Goal: Task Accomplishment & Management: Complete application form

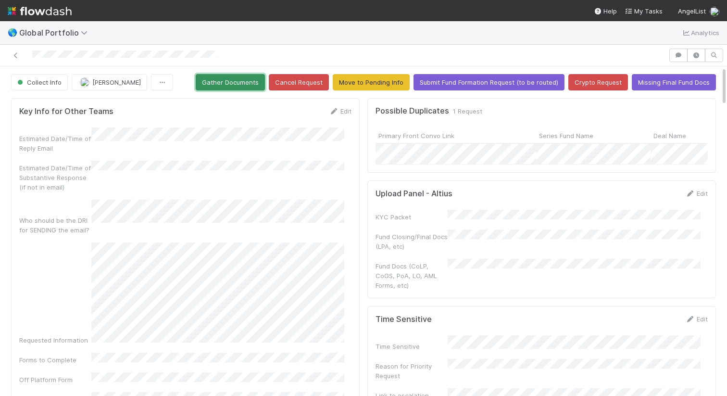
click at [228, 83] on button "Gather Documents" at bounding box center [230, 82] width 69 height 16
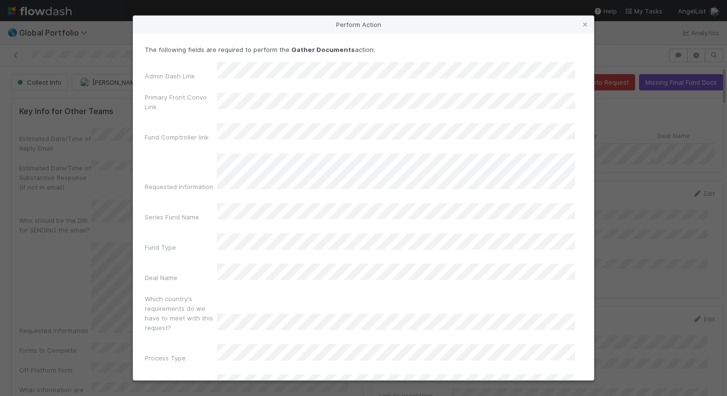
scroll to position [59, 0]
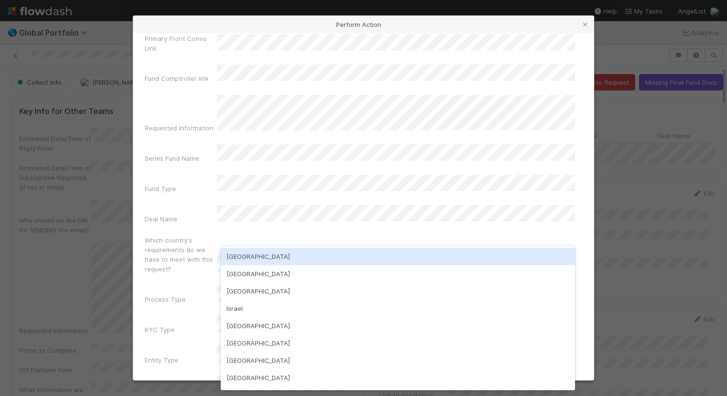
click at [321, 252] on div "[GEOGRAPHIC_DATA]" at bounding box center [398, 256] width 355 height 17
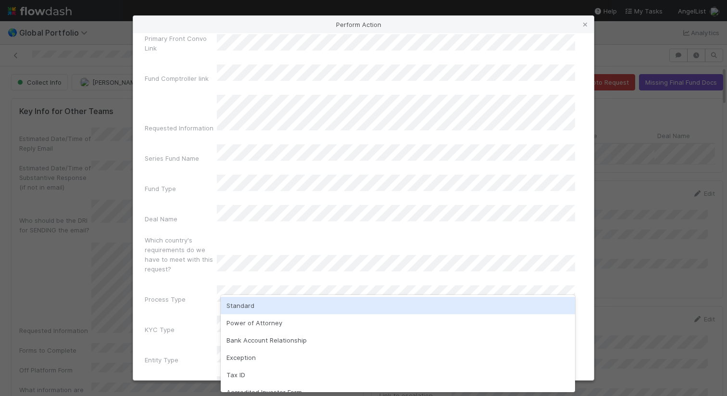
click at [320, 305] on div "Standard" at bounding box center [398, 305] width 355 height 17
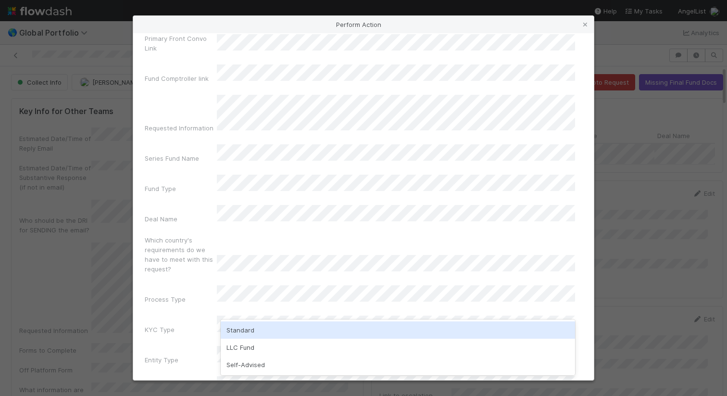
click at [313, 335] on div "Standard" at bounding box center [398, 329] width 355 height 17
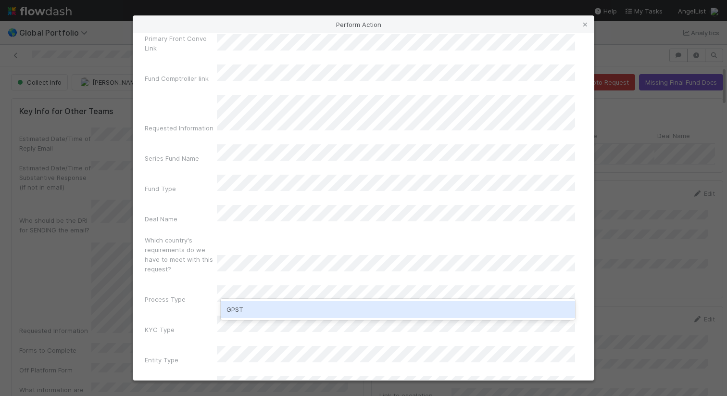
click at [359, 314] on div "GPST" at bounding box center [398, 309] width 355 height 17
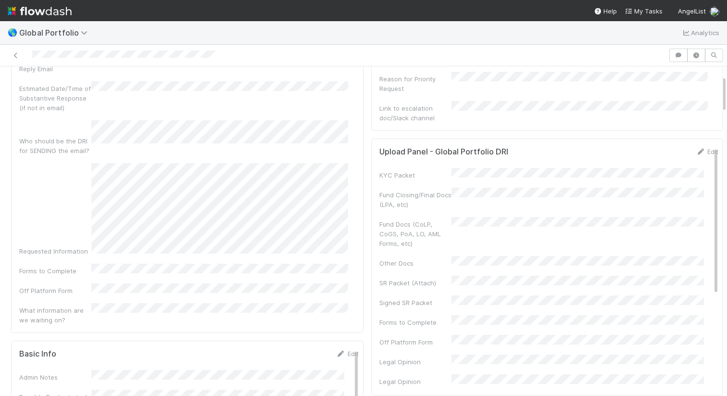
scroll to position [0, 0]
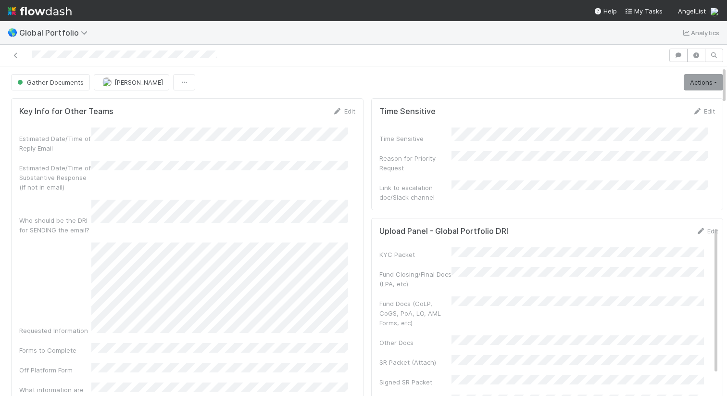
click at [235, 52] on div at bounding box center [334, 55] width 661 height 13
click at [689, 84] on link "Actions" at bounding box center [703, 82] width 39 height 16
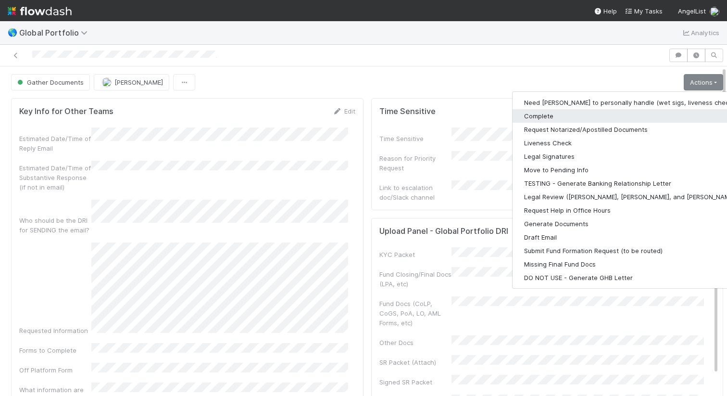
click at [604, 116] on button "Complete" at bounding box center [638, 115] width 250 height 13
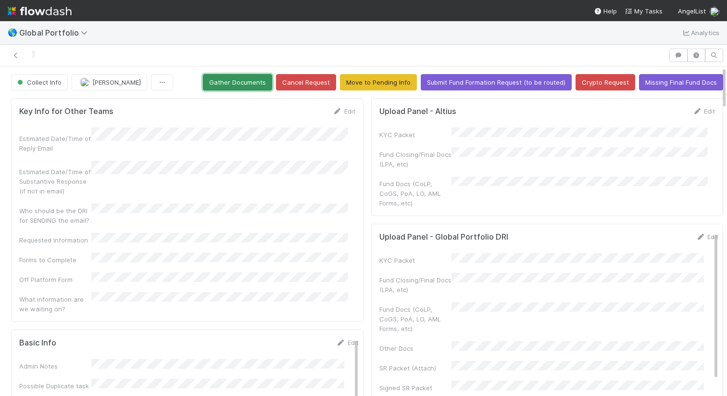
click at [248, 84] on button "Gather Documents" at bounding box center [237, 82] width 69 height 16
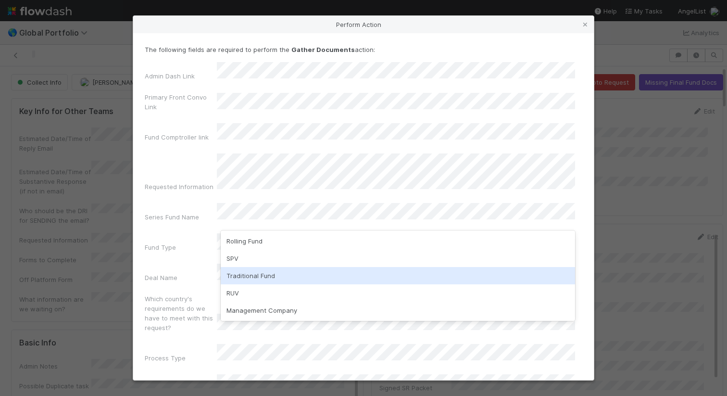
click at [306, 274] on div "Traditional Fund" at bounding box center [398, 275] width 355 height 17
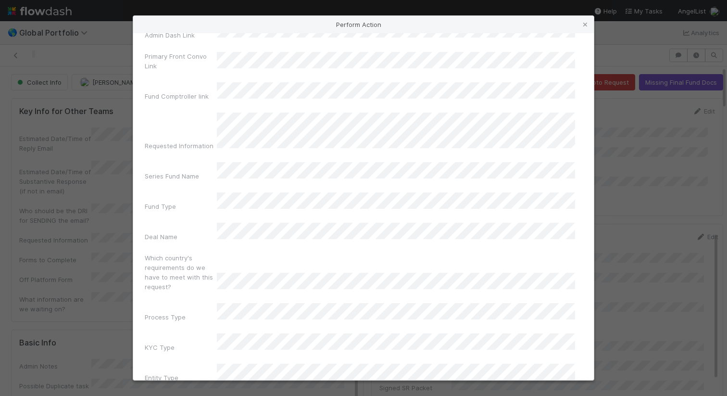
scroll to position [59, 0]
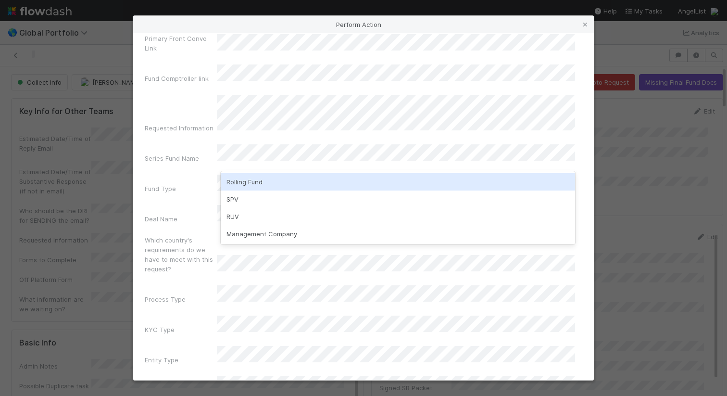
click at [200, 214] on div "Deal Name" at bounding box center [181, 220] width 72 height 13
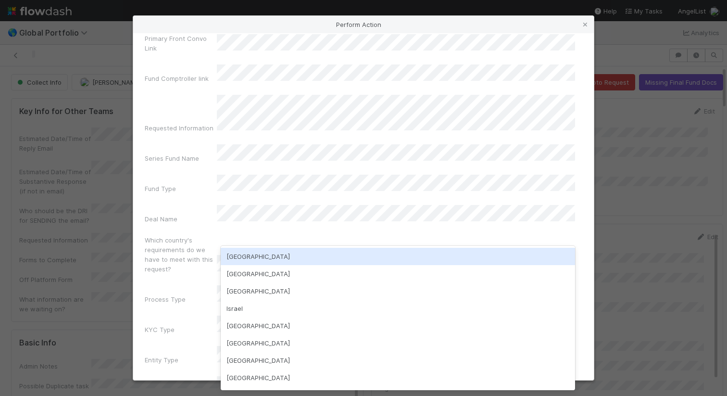
click at [257, 250] on div "[GEOGRAPHIC_DATA]" at bounding box center [398, 256] width 355 height 17
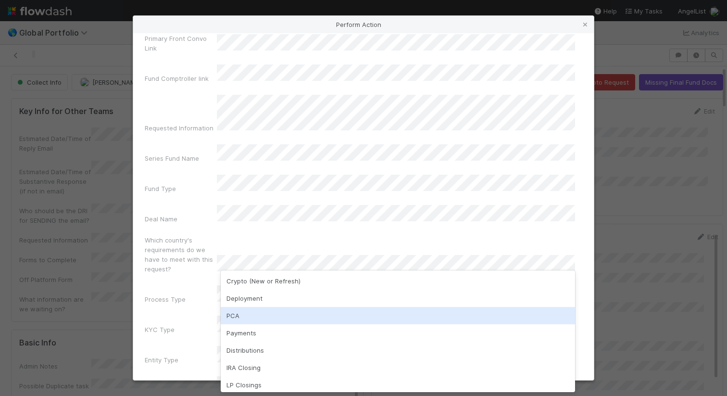
click at [267, 309] on div "PCA" at bounding box center [398, 315] width 355 height 17
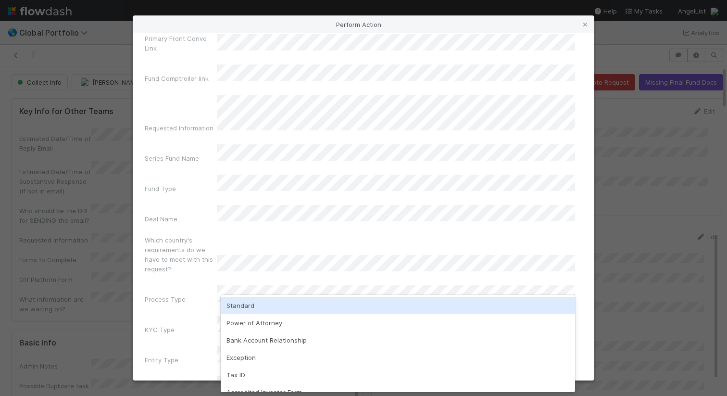
click at [280, 305] on div "Standard" at bounding box center [398, 305] width 355 height 17
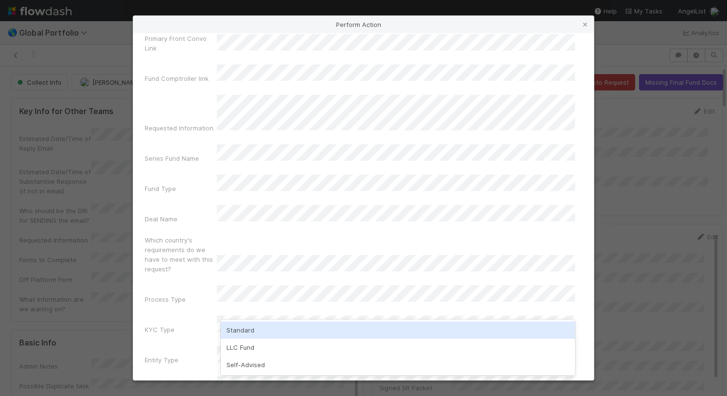
click at [280, 328] on div "Standard" at bounding box center [398, 329] width 355 height 17
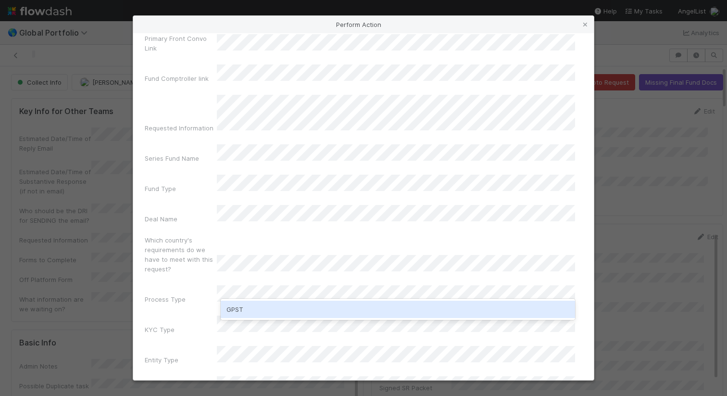
click at [289, 314] on div "GPST" at bounding box center [398, 309] width 355 height 17
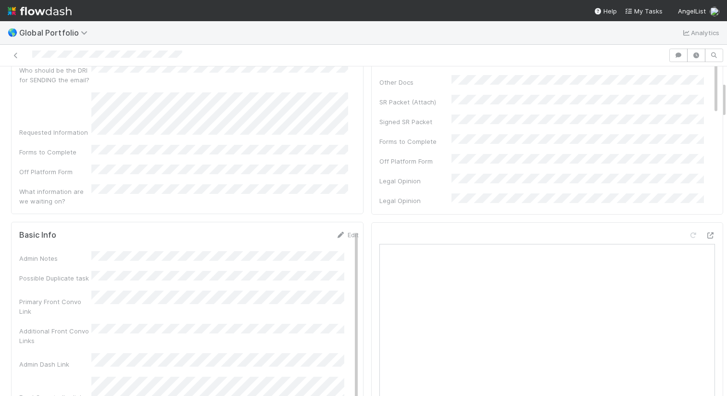
scroll to position [0, 0]
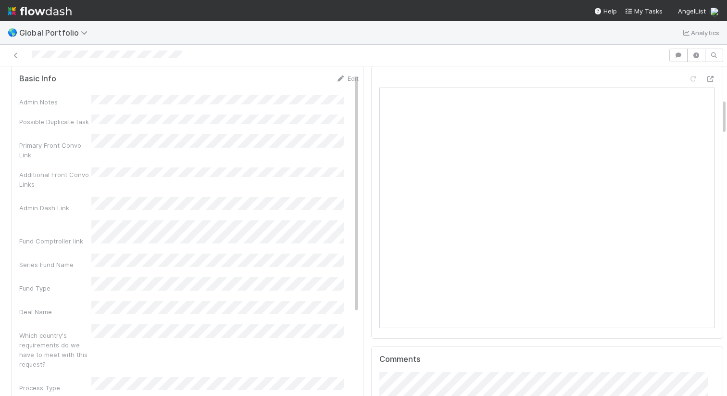
scroll to position [296, 0]
click at [186, 56] on div at bounding box center [334, 55] width 661 height 13
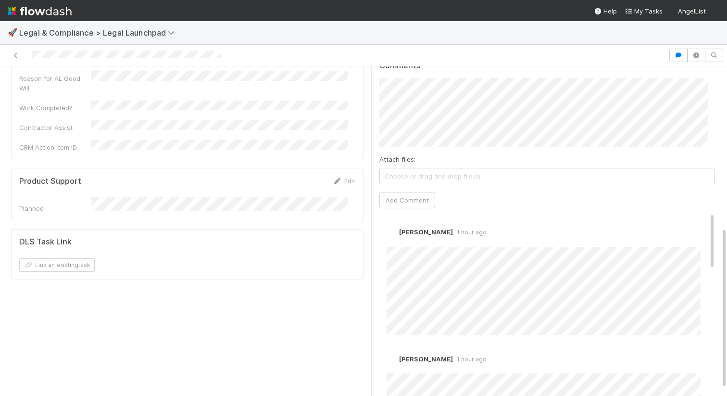
scroll to position [342, 0]
